Goal: Task Accomplishment & Management: Manage account settings

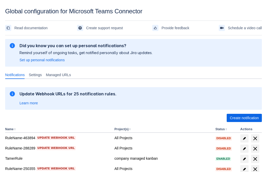
click at [244, 118] on span "Create notification" at bounding box center [244, 118] width 29 height 8
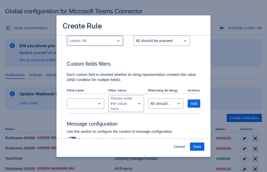
click at [95, 44] on div "Scrollable content" at bounding box center [91, 41] width 44 height 6
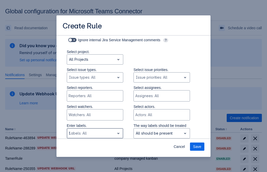
type input "55237_label"
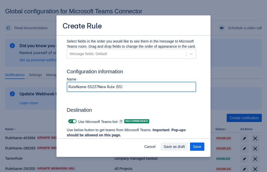
type input "RuleName-55237New Rule (55)"
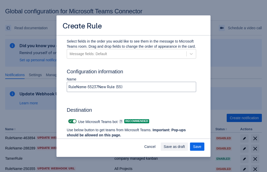
click at [70, 121] on span "Scrollable content" at bounding box center [70, 121] width 4 height 4
click at [70, 121] on input "Scrollable content" at bounding box center [69, 121] width 3 height 3
checkbox input "false"
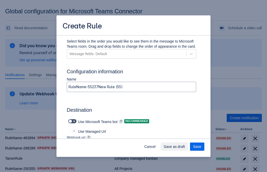
type input "https://prod-172.westeurope.logic.azure.com:443/workflows/ae977bb6ae334c9d95dfe…"
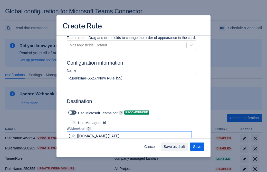
click at [185, 147] on span "Save as draft" at bounding box center [174, 147] width 21 height 8
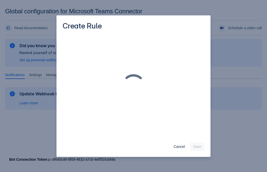
scroll to position [0, 0]
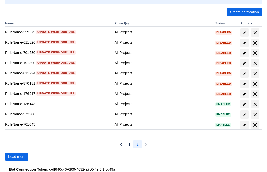
click at [17, 157] on span "Load more" at bounding box center [16, 157] width 17 height 8
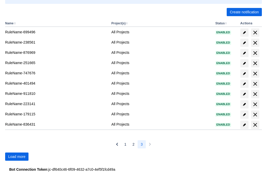
click at [17, 157] on span "Load more" at bounding box center [16, 157] width 17 height 8
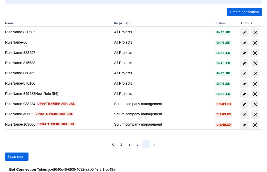
click at [17, 157] on span "Load more" at bounding box center [16, 157] width 17 height 8
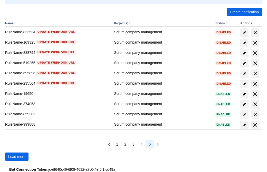
click at [17, 157] on span "Load more" at bounding box center [16, 157] width 17 height 8
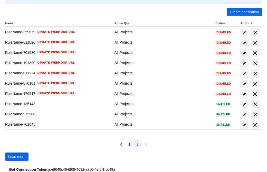
click at [17, 157] on span "Load more" at bounding box center [16, 157] width 17 height 8
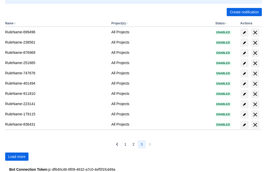
click at [17, 157] on span "Load more" at bounding box center [16, 157] width 17 height 8
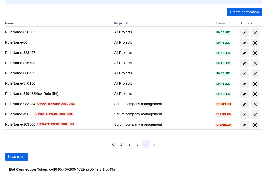
click at [17, 157] on span "Load more" at bounding box center [16, 157] width 17 height 8
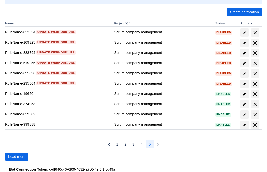
click at [17, 157] on span "Load more" at bounding box center [16, 157] width 17 height 8
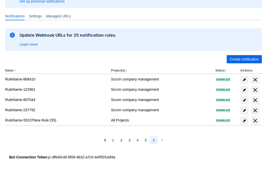
click at [255, 121] on span "delete" at bounding box center [255, 121] width 6 height 6
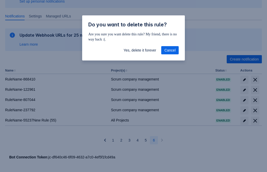
click at [140, 50] on span "Yes, delete it forever" at bounding box center [139, 50] width 33 height 8
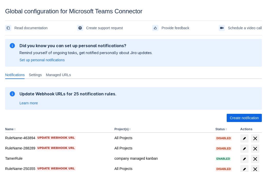
click at [244, 118] on span "Create notification" at bounding box center [244, 118] width 29 height 8
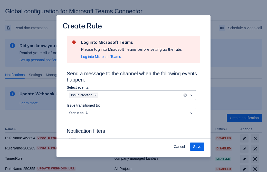
click at [131, 95] on div "Scrollable content" at bounding box center [139, 95] width 81 height 6
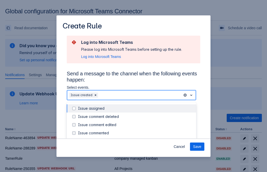
click at [135, 139] on div "Issue created" at bounding box center [135, 141] width 115 height 5
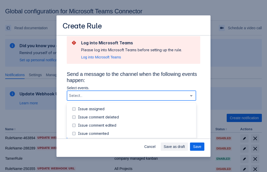
scroll to position [55, 0]
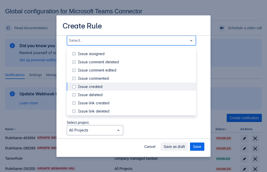
click at [135, 133] on div "Issue updated" at bounding box center [135, 135] width 115 height 5
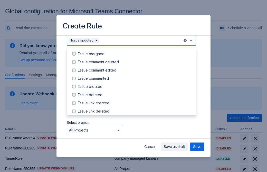
scroll to position [54, 0]
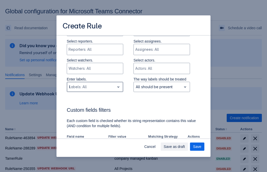
type input "869502_label"
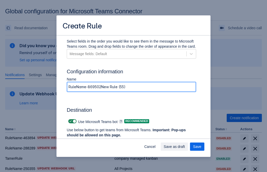
type input "RuleName-869502New Rule (55)"
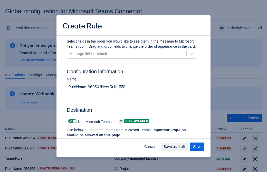
click at [70, 121] on span "Scrollable content" at bounding box center [70, 121] width 4 height 4
click at [70, 121] on input "Scrollable content" at bounding box center [69, 121] width 3 height 3
checkbox input "false"
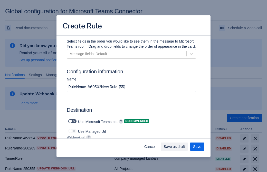
type input "https://prod-112.westeurope.logic.azure.com:443/workflows/bae959254738451b85002…"
click at [185, 147] on span "Save as draft" at bounding box center [174, 147] width 21 height 8
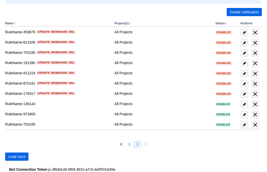
click at [17, 157] on span "Load more" at bounding box center [16, 157] width 17 height 8
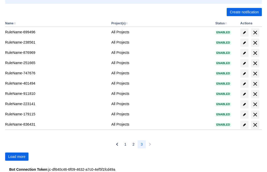
click at [17, 157] on span "Load more" at bounding box center [16, 157] width 17 height 8
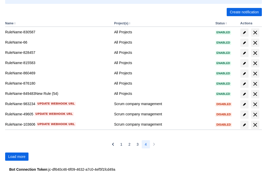
click at [17, 157] on span "Load more" at bounding box center [16, 157] width 17 height 8
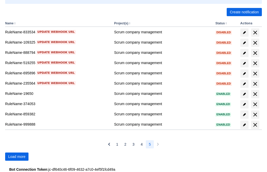
click at [17, 157] on span "Load more" at bounding box center [16, 157] width 17 height 8
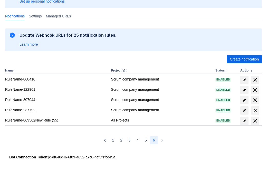
scroll to position [59, 0]
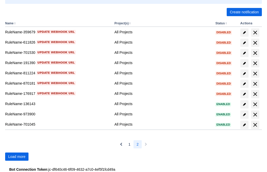
click at [17, 157] on span "Load more" at bounding box center [16, 157] width 17 height 8
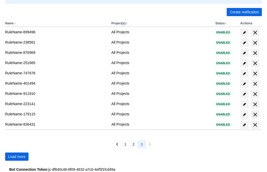
click at [17, 157] on span "Load more" at bounding box center [16, 157] width 17 height 8
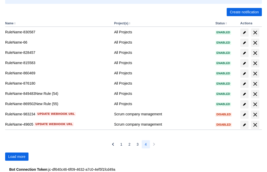
click at [255, 104] on span "delete" at bounding box center [255, 104] width 6 height 6
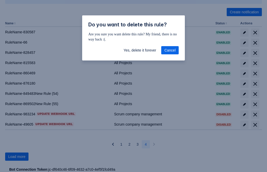
click at [140, 50] on span "Yes, delete it forever" at bounding box center [139, 50] width 33 height 8
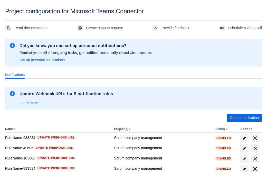
click at [244, 118] on span "Create notification" at bounding box center [244, 118] width 29 height 8
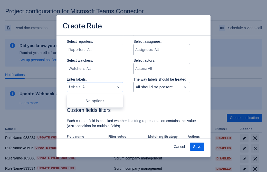
type input "971897_label"
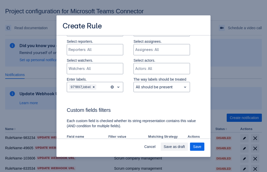
scroll to position [318, 0]
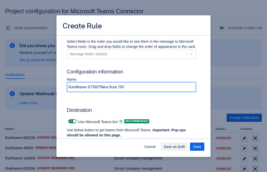
type input "RuleName-971897New Rule (19)"
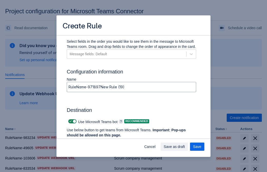
click at [70, 122] on span at bounding box center [70, 122] width 4 height 4
click at [70, 122] on input "checkbox" at bounding box center [69, 121] width 3 height 3
checkbox input "false"
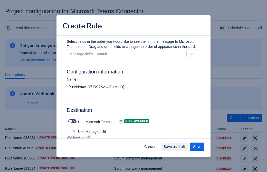
type input "[URL][DOMAIN_NAME][DATE]"
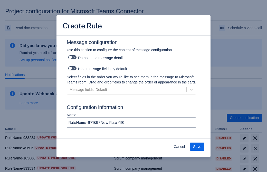
click at [197, 147] on span "Save" at bounding box center [197, 147] width 8 height 8
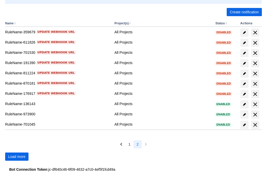
click at [17, 157] on span "Load more" at bounding box center [16, 157] width 17 height 8
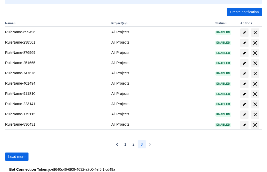
click at [17, 157] on span "Load more" at bounding box center [16, 157] width 17 height 8
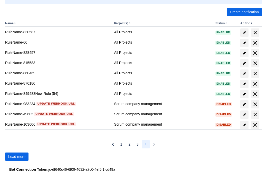
click at [17, 157] on span "Load more" at bounding box center [16, 157] width 17 height 8
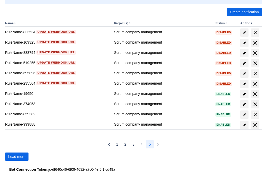
click at [17, 157] on span "Load more" at bounding box center [16, 157] width 17 height 8
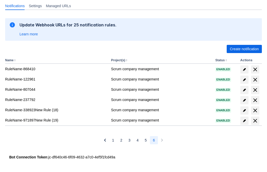
scroll to position [69, 0]
click at [255, 121] on span "delete" at bounding box center [255, 121] width 6 height 6
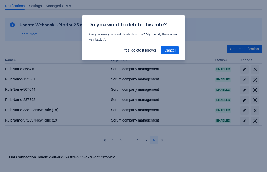
click at [140, 50] on span "Yes, delete it forever" at bounding box center [139, 50] width 33 height 8
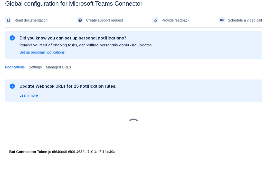
scroll to position [8, 0]
